Goal: Navigation & Orientation: Find specific page/section

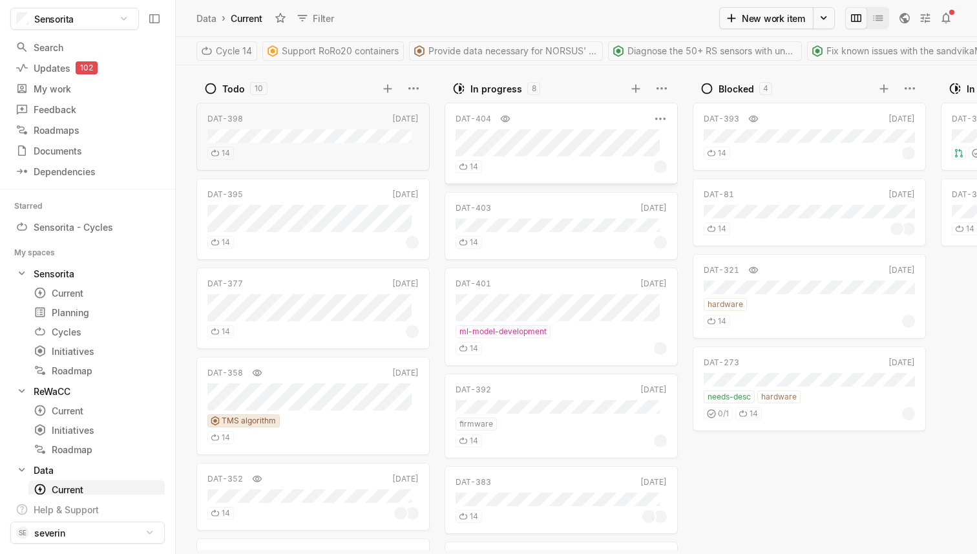
scroll to position [174, 0]
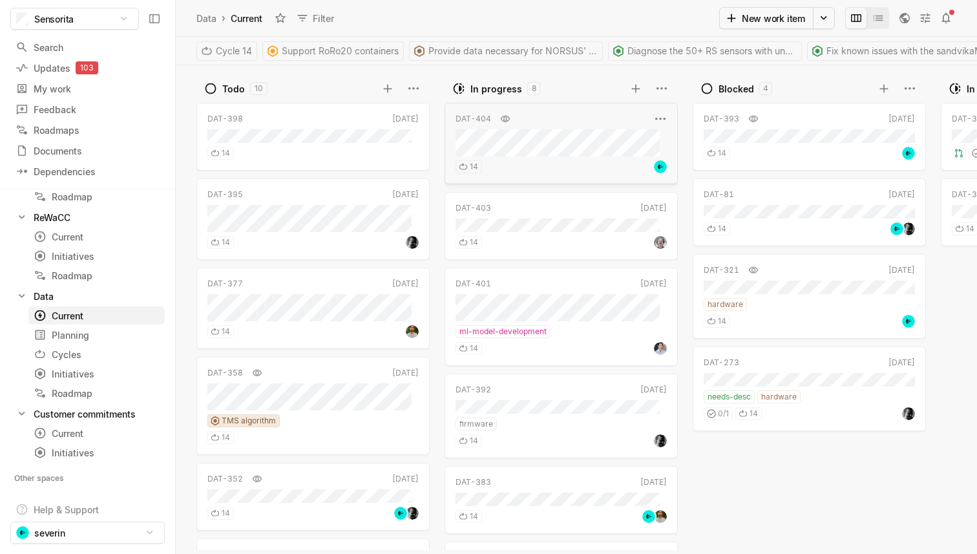
click at [539, 130] on div "DAT-404 [DATE]" at bounding box center [560, 143] width 233 height 81
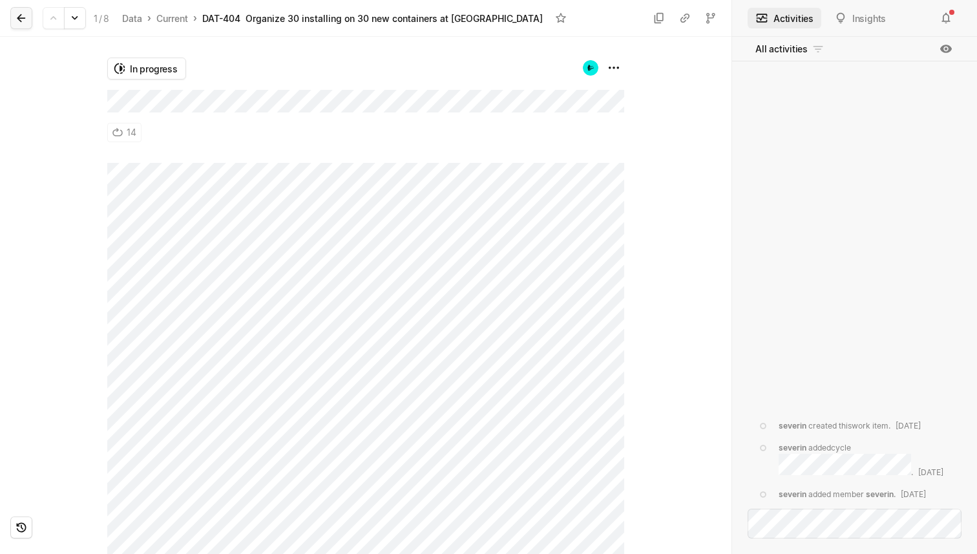
click at [25, 19] on icon at bounding box center [21, 18] width 13 height 13
click at [30, 25] on button at bounding box center [21, 18] width 22 height 22
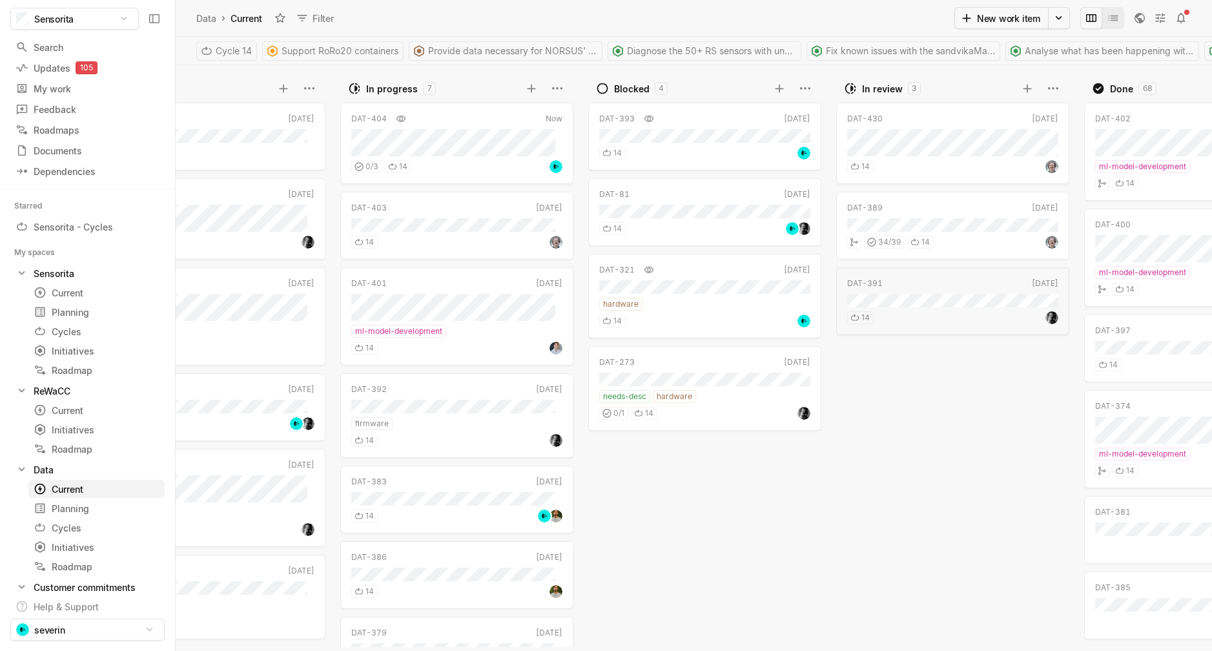
scroll to position [0, 101]
click at [944, 161] on div "14" at bounding box center [955, 164] width 211 height 17
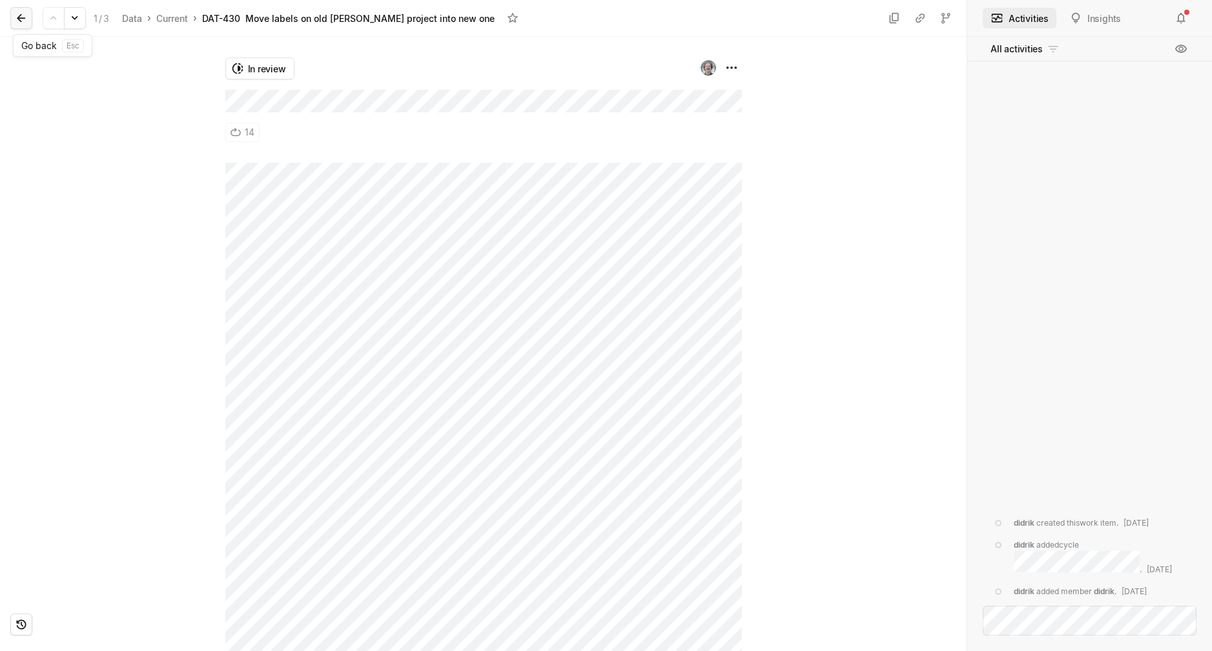
click at [26, 16] on icon at bounding box center [21, 18] width 13 height 13
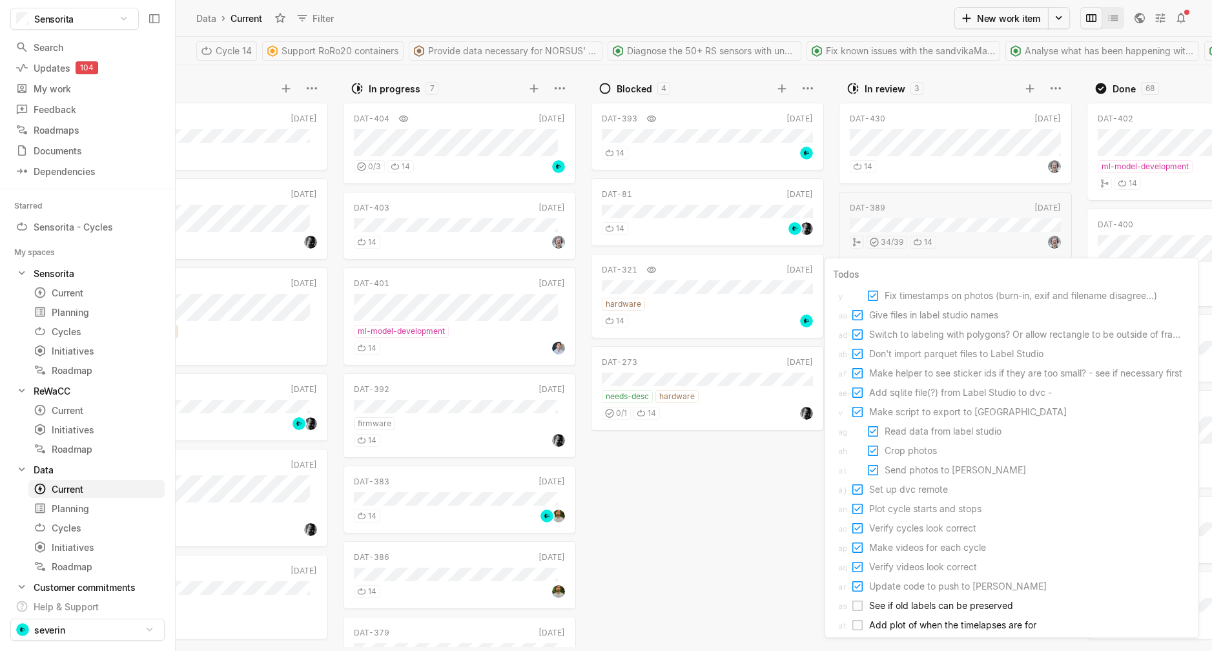
scroll to position [405, 0]
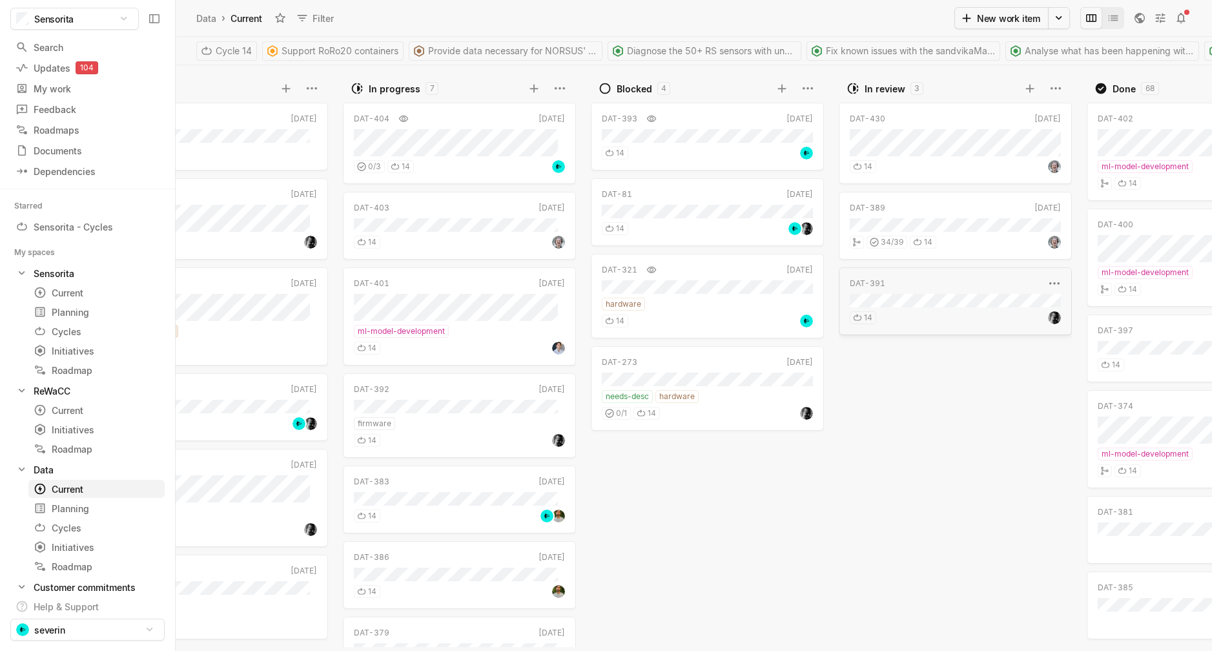
click at [967, 287] on div "DAT-391" at bounding box center [947, 284] width 194 height 12
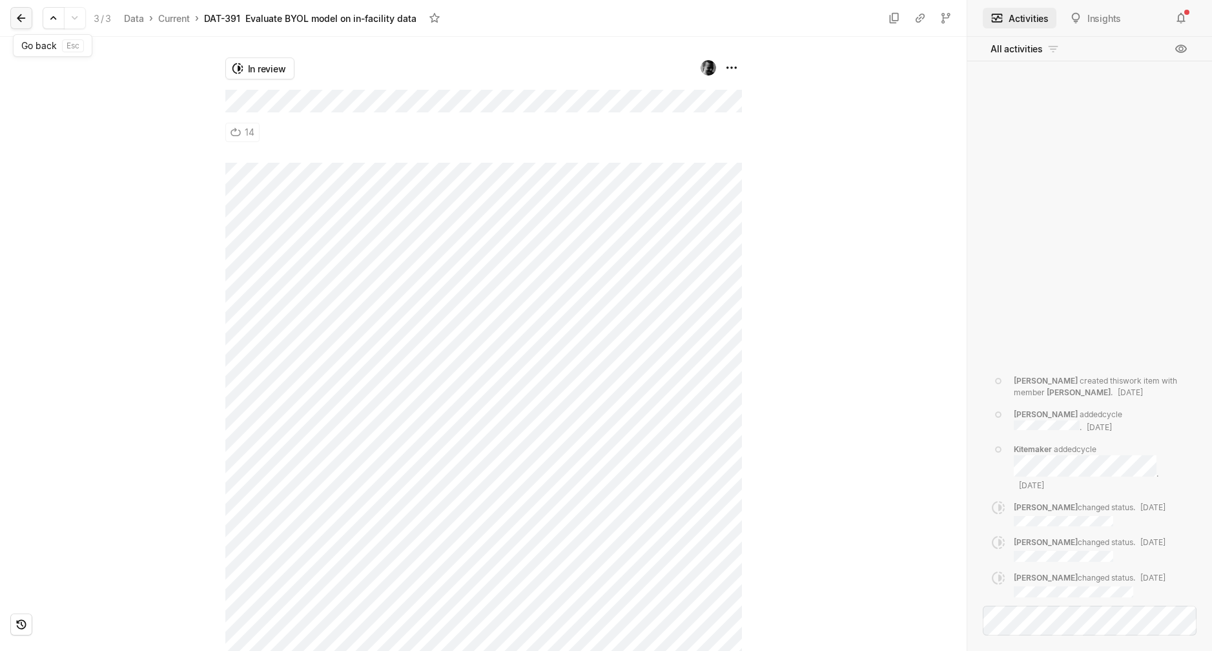
click at [12, 25] on button at bounding box center [21, 18] width 22 height 22
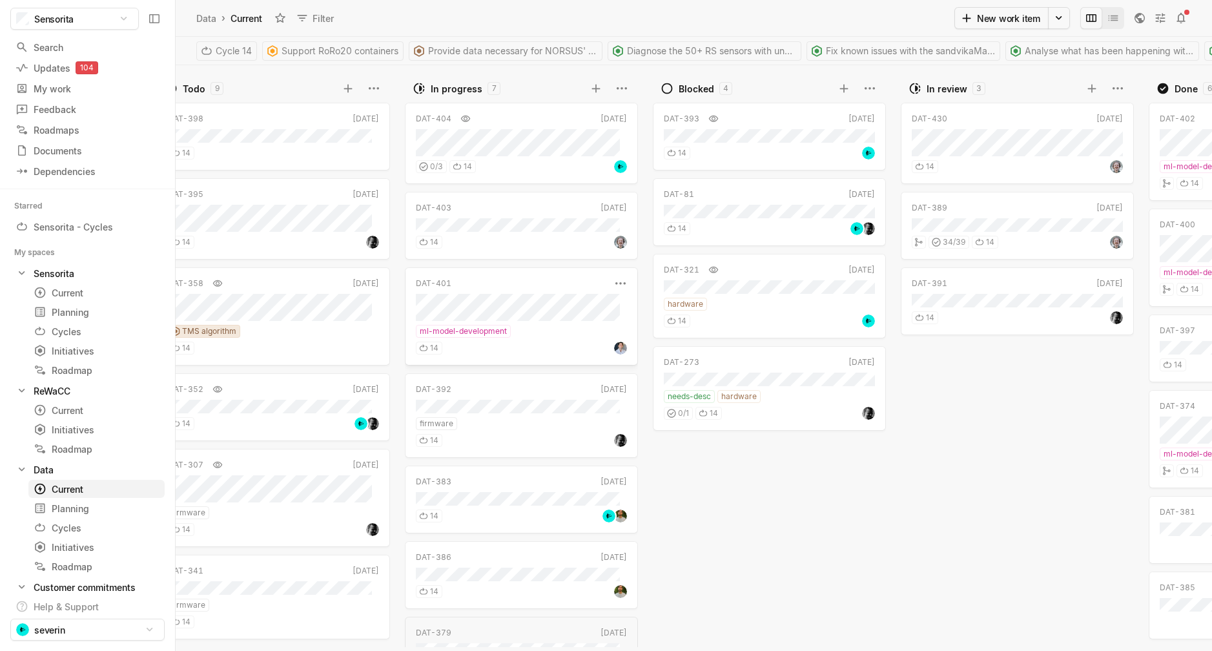
scroll to position [0, 42]
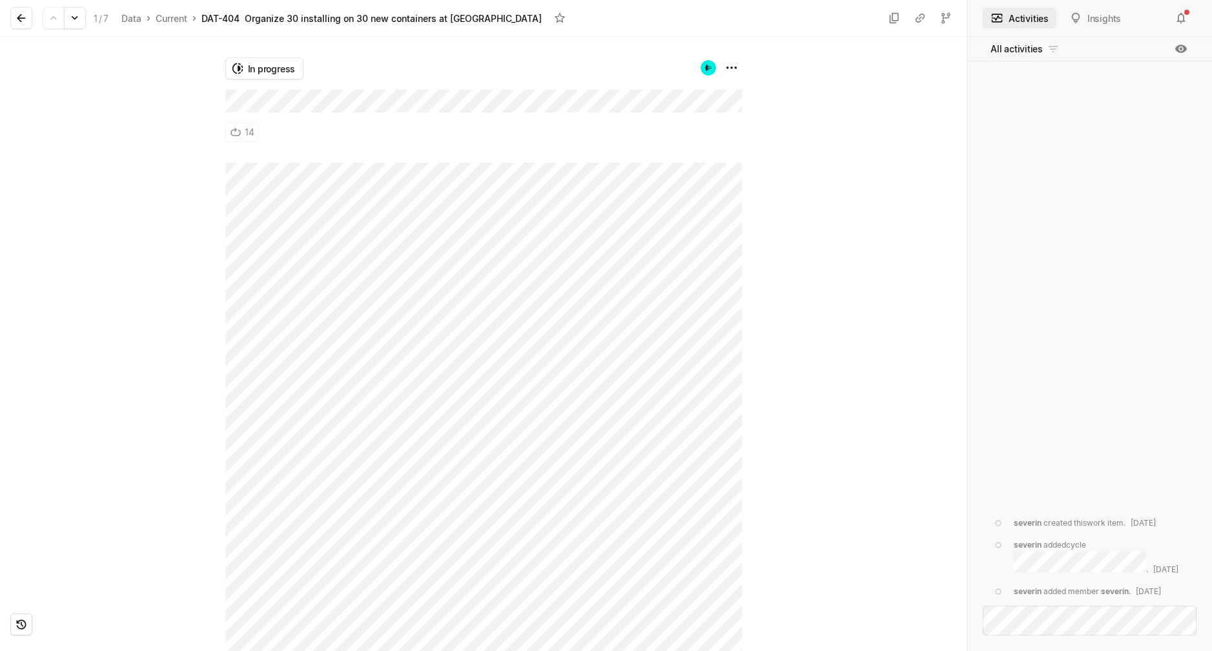
click at [360, 148] on div "In progress 14" at bounding box center [483, 100] width 517 height 126
click at [17, 20] on icon at bounding box center [21, 18] width 13 height 13
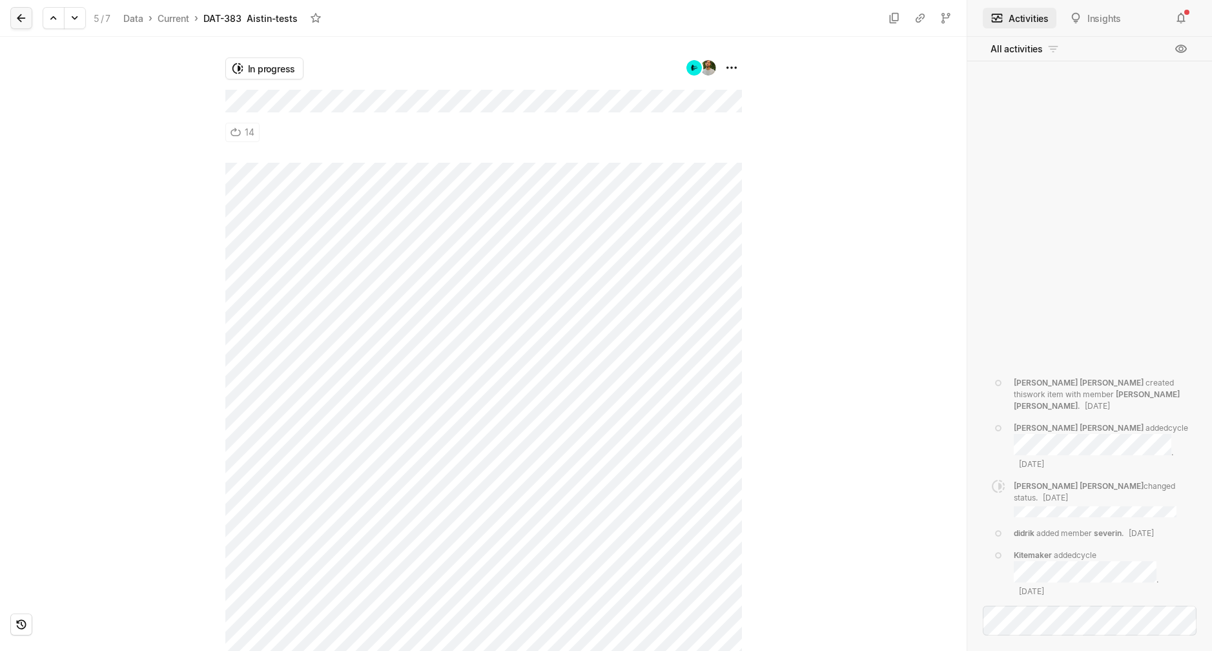
click at [23, 23] on icon at bounding box center [21, 18] width 13 height 13
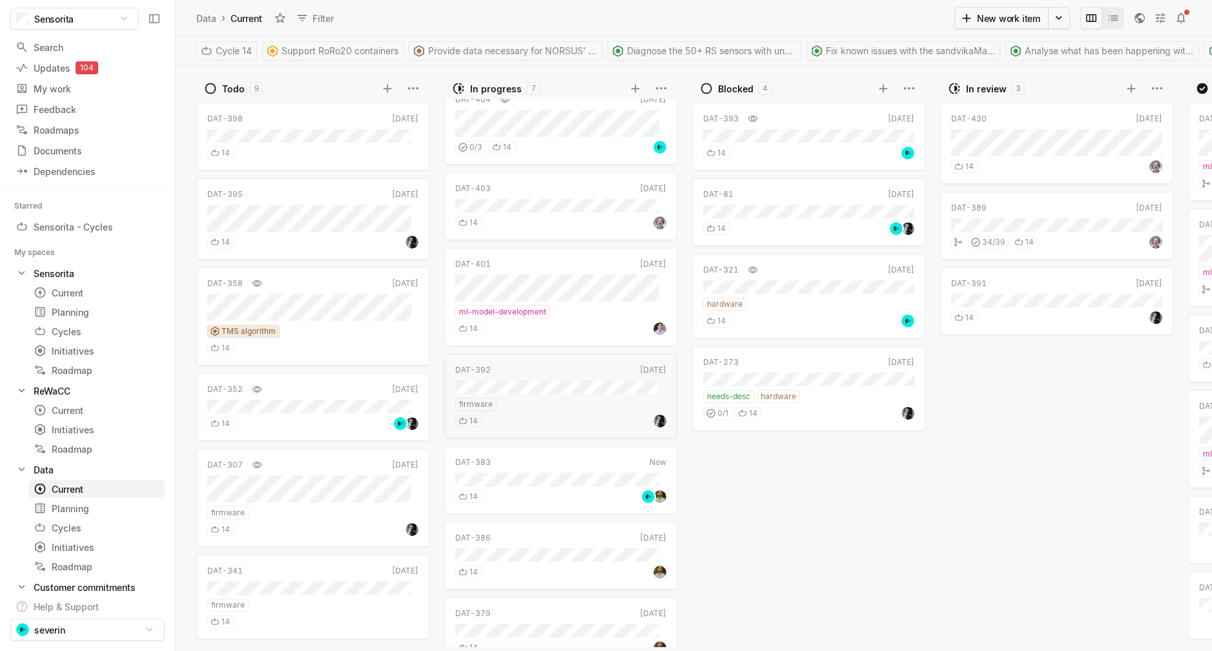
scroll to position [47, 0]
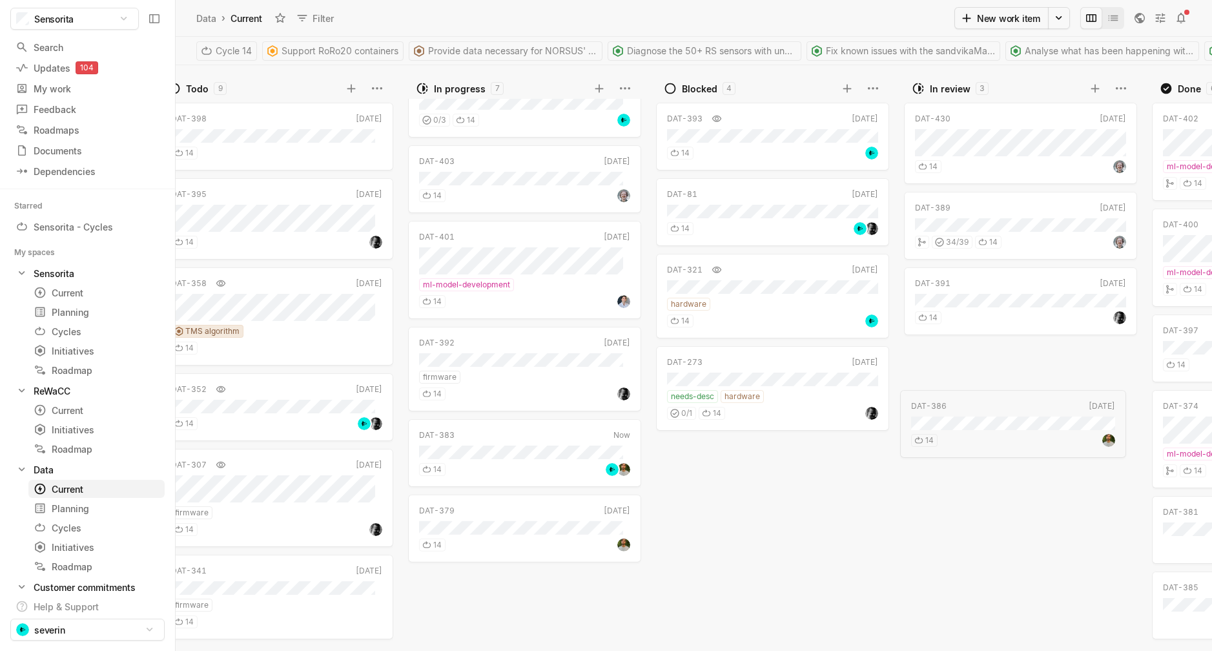
drag, startPoint x: 535, startPoint y: 521, endPoint x: 1019, endPoint y: 375, distance: 505.1
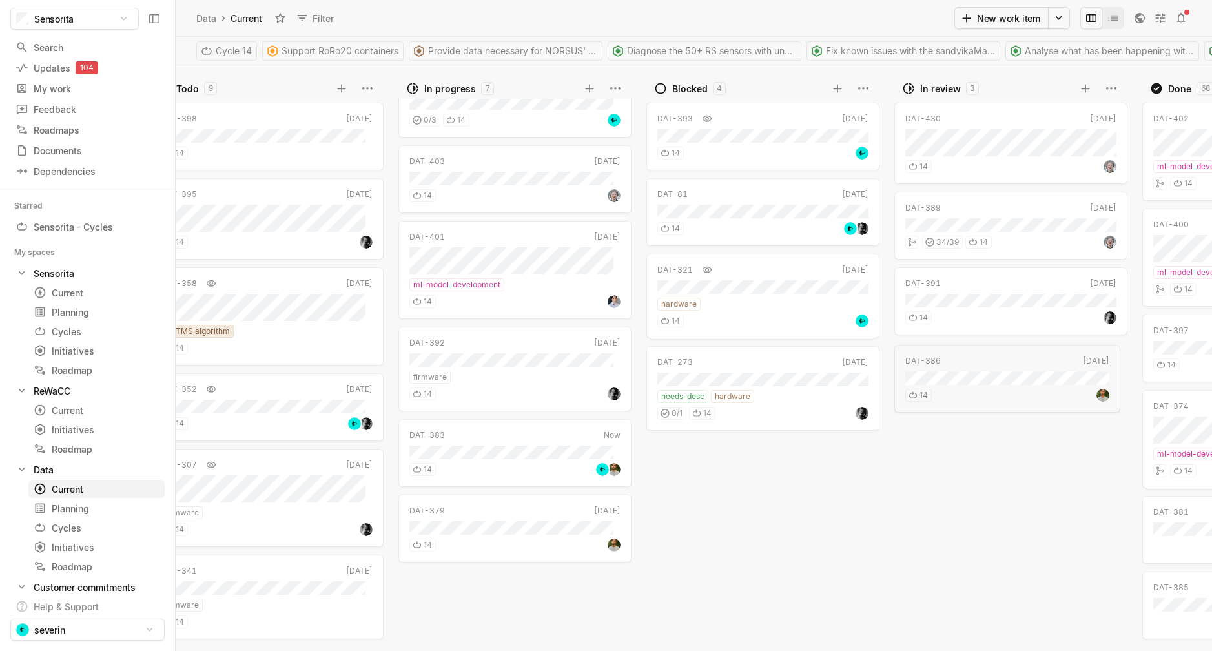
scroll to position [0, 0]
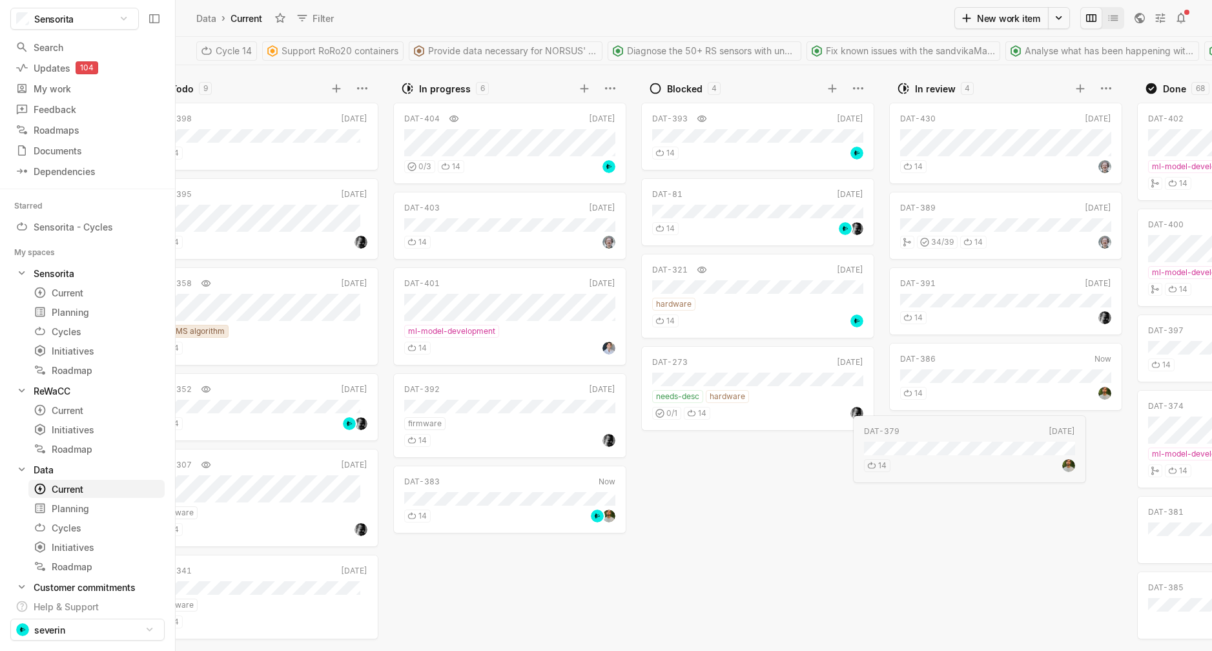
drag, startPoint x: 512, startPoint y: 577, endPoint x: 953, endPoint y: 456, distance: 457.6
